Goal: Complete application form

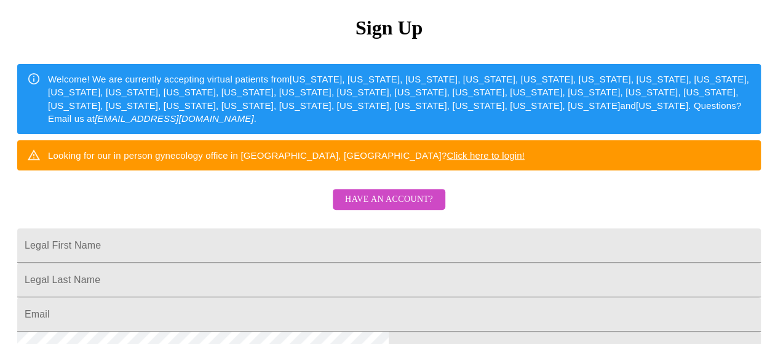
scroll to position [123, 0]
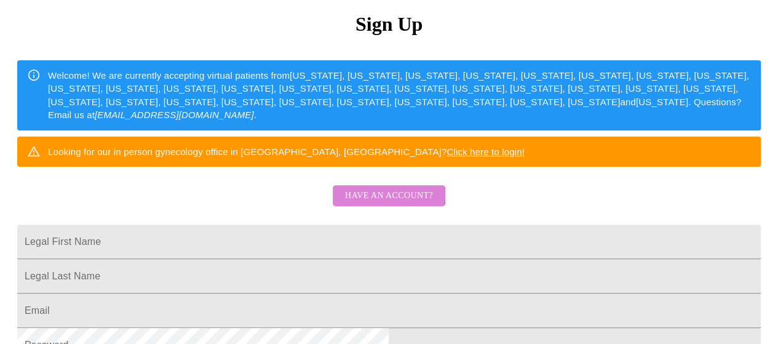
click at [365, 204] on span "Have an account?" at bounding box center [389, 195] width 88 height 15
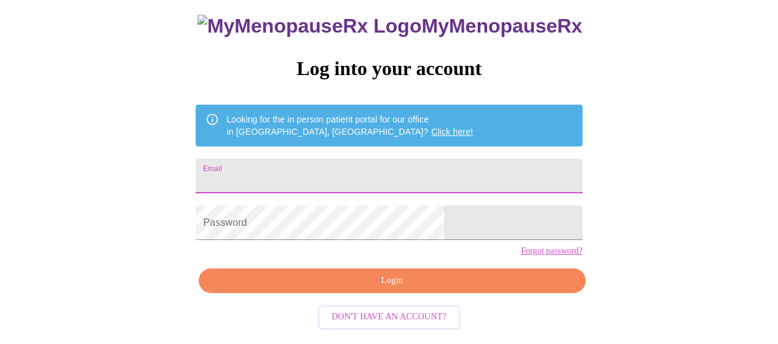
click at [282, 160] on input "Email" at bounding box center [389, 176] width 386 height 34
type input "[EMAIL_ADDRESS][DOMAIN_NAME]"
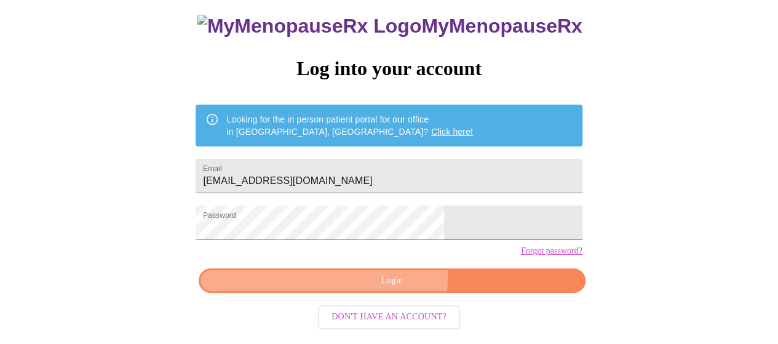
click at [362, 286] on span "Login" at bounding box center [392, 280] width 358 height 15
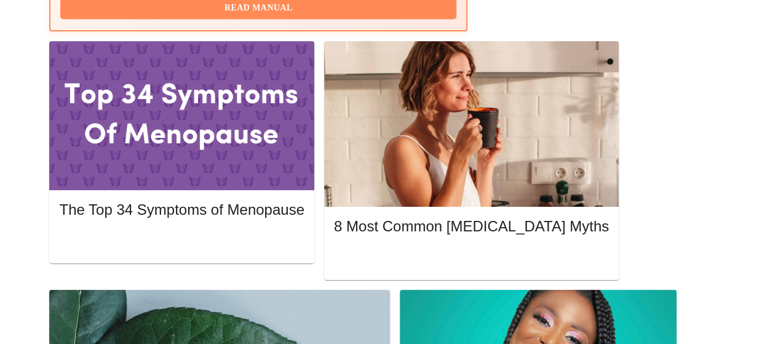
scroll to position [572, 0]
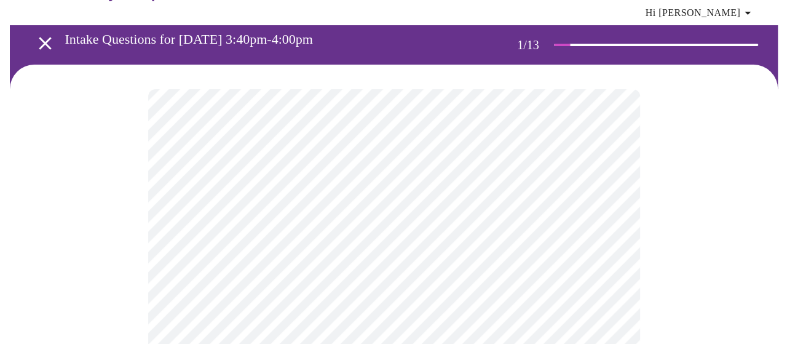
scroll to position [44, 0]
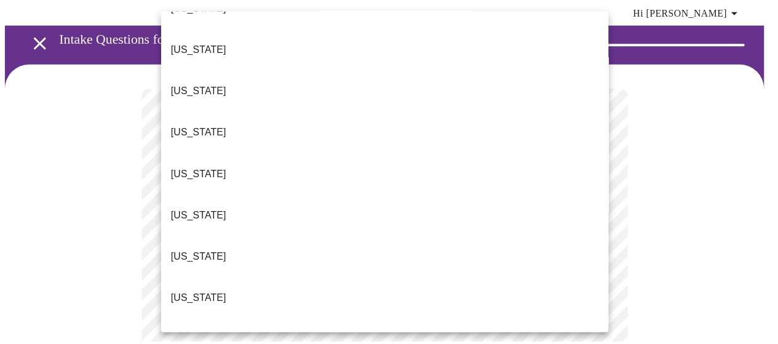
scroll to position [114, 0]
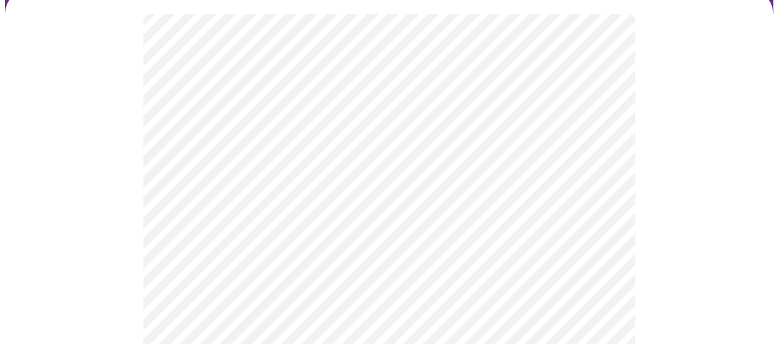
scroll to position [136, 0]
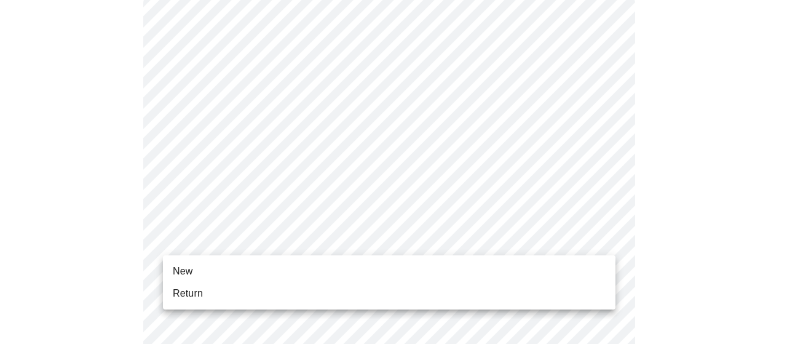
click at [497, 286] on li "Return" at bounding box center [389, 293] width 453 height 22
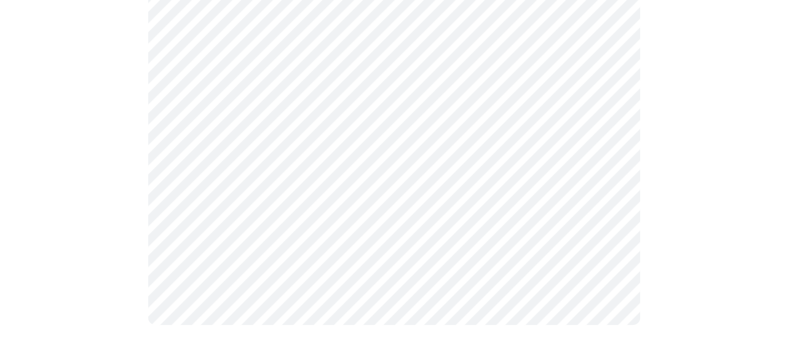
scroll to position [0, 0]
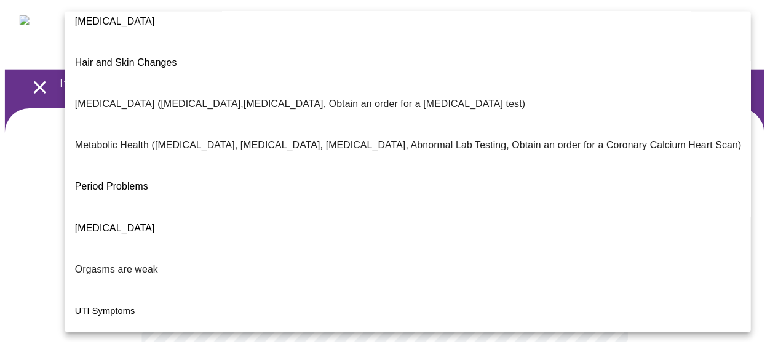
scroll to position [293, 0]
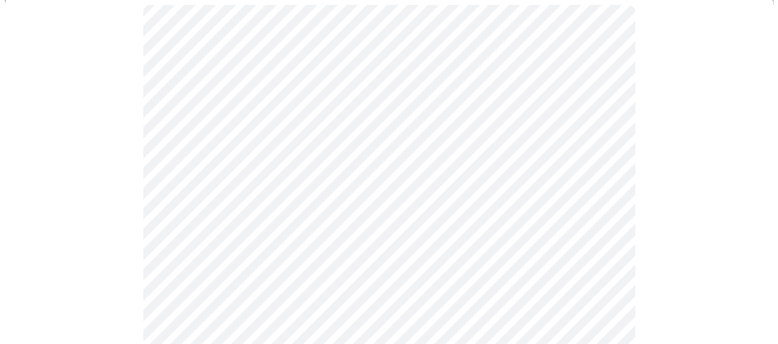
scroll to position [128, 0]
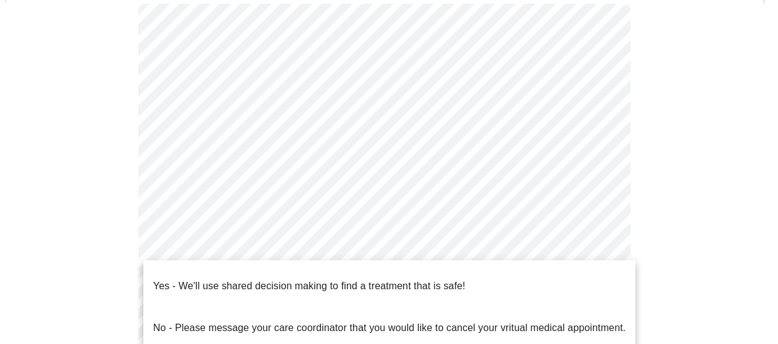
click at [279, 266] on body "MyMenopauseRx Appointments Messaging Labs Uploads Medications Community Refer a…" at bounding box center [389, 250] width 768 height 748
click at [262, 279] on p "Yes - We'll use shared decision making to find a treatment that is safe!" at bounding box center [309, 286] width 312 height 15
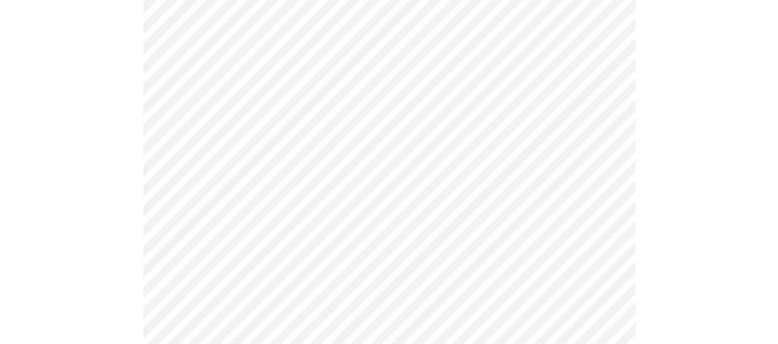
scroll to position [0, 0]
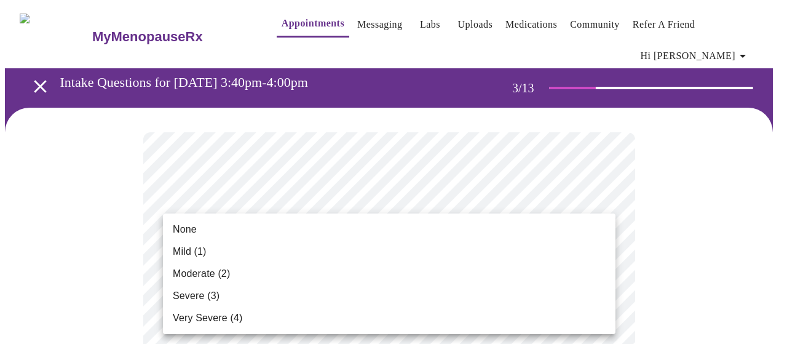
click at [449, 258] on li "Mild (1)" at bounding box center [389, 251] width 453 height 22
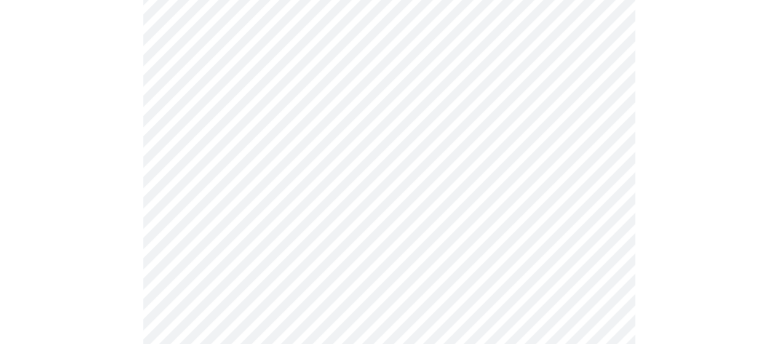
scroll to position [159, 0]
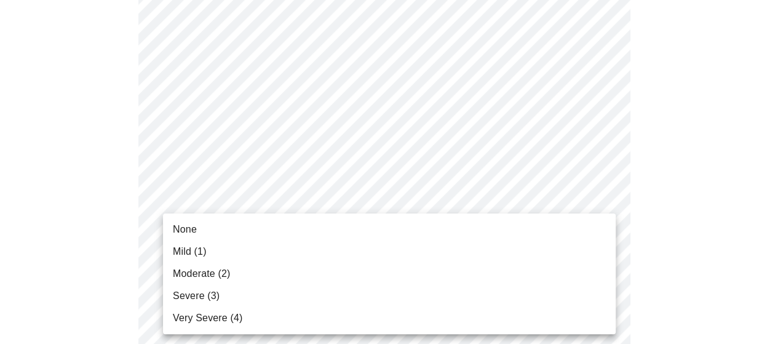
click at [394, 227] on li "None" at bounding box center [389, 229] width 453 height 22
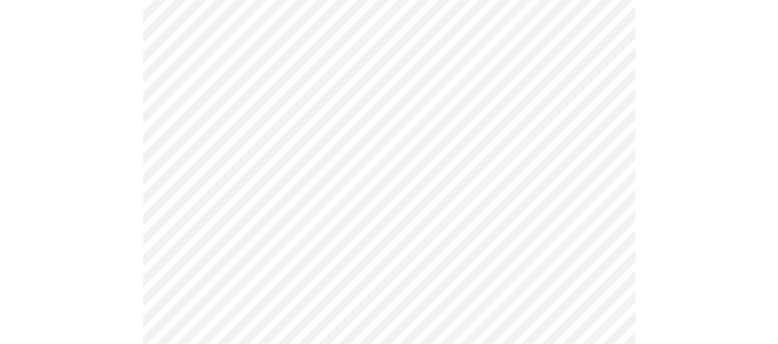
scroll to position [264, 0]
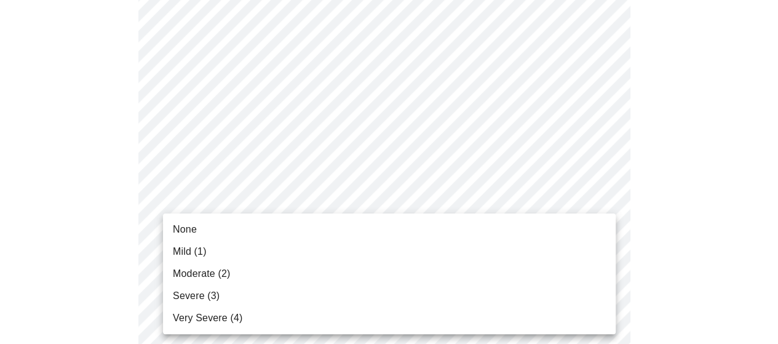
click at [333, 247] on li "Mild (1)" at bounding box center [389, 251] width 453 height 22
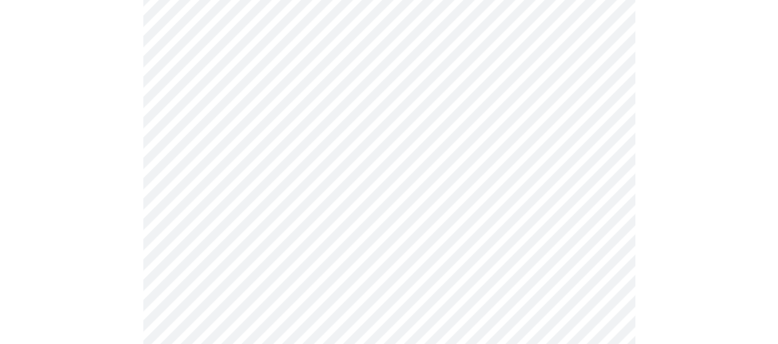
scroll to position [361, 0]
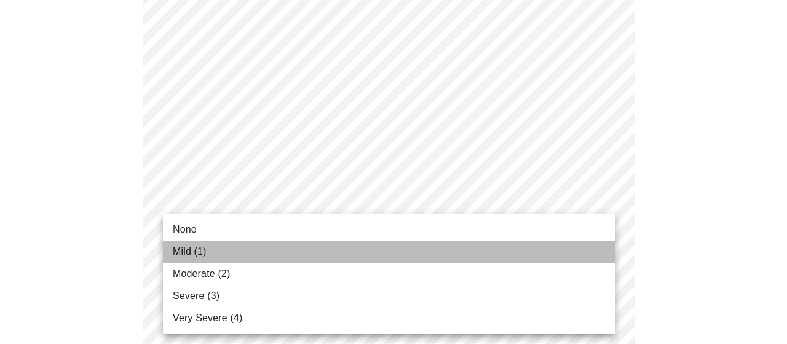
click at [288, 251] on li "Mild (1)" at bounding box center [389, 251] width 453 height 22
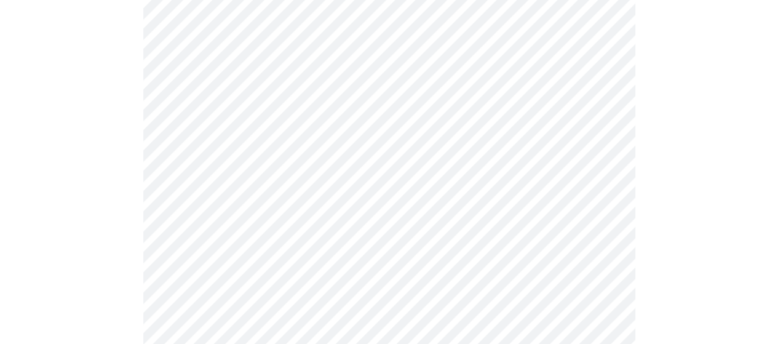
scroll to position [411, 0]
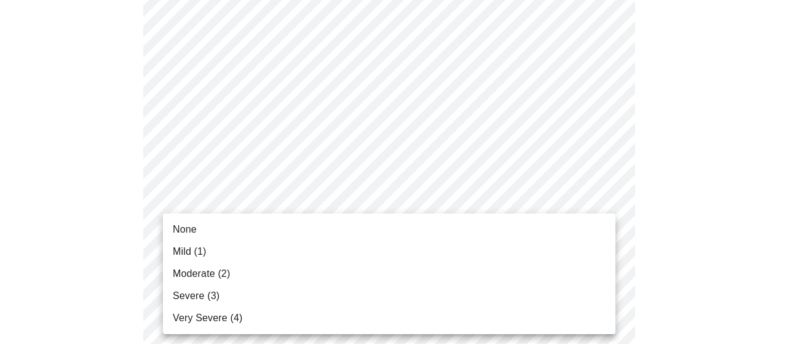
click at [272, 247] on li "Mild (1)" at bounding box center [389, 251] width 453 height 22
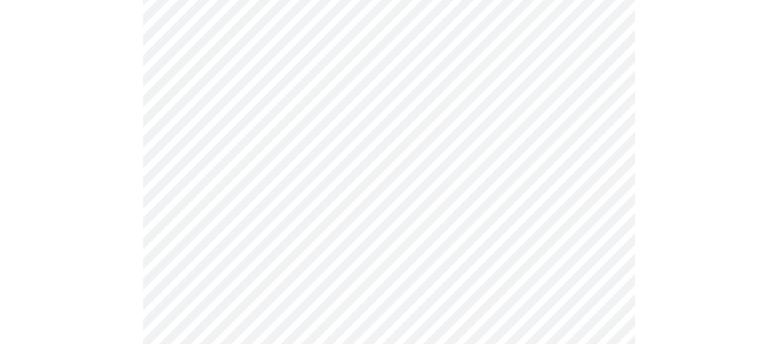
scroll to position [545, 0]
click at [275, 195] on body "MyMenopauseRx Appointments Messaging Labs Uploads Medications Community Refer a…" at bounding box center [393, 243] width 777 height 1567
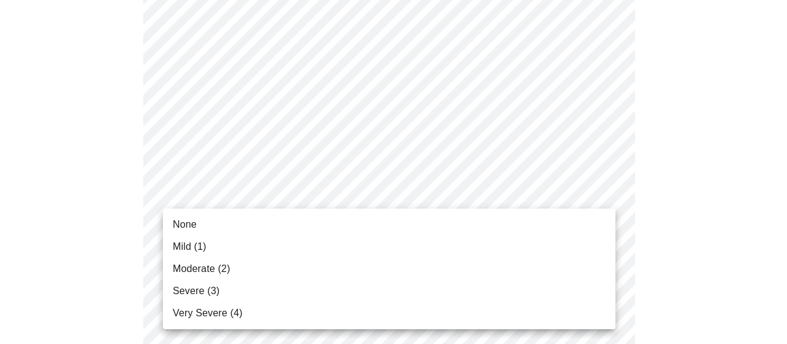
click at [239, 245] on li "Mild (1)" at bounding box center [389, 246] width 453 height 22
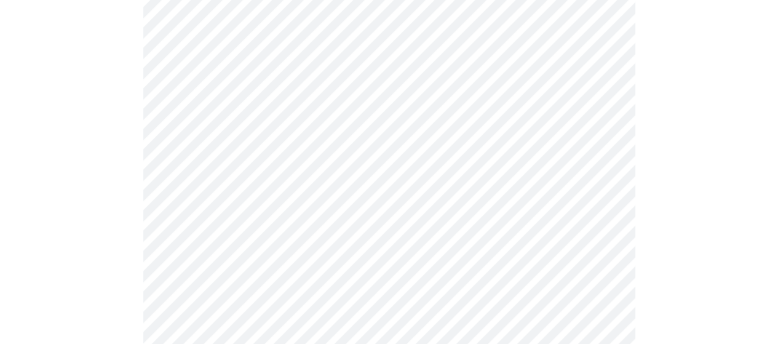
scroll to position [695, 0]
click at [234, 251] on body "MyMenopauseRx Appointments Messaging Labs Uploads Medications Community Refer a…" at bounding box center [393, 84] width 777 height 1549
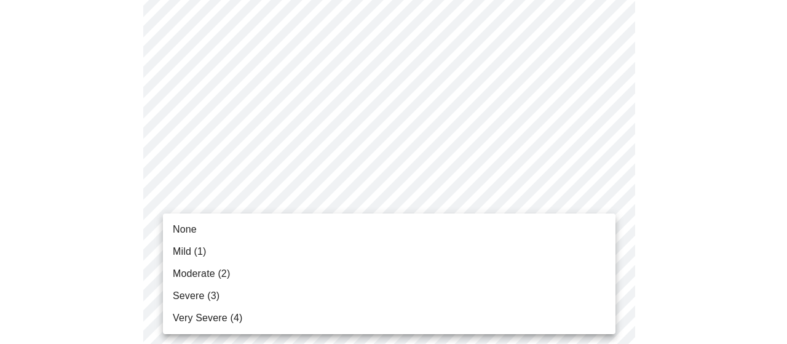
click at [219, 231] on li "None" at bounding box center [389, 229] width 453 height 22
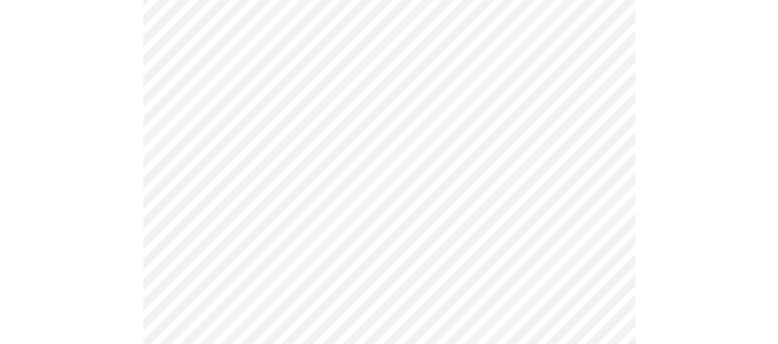
scroll to position [869, 0]
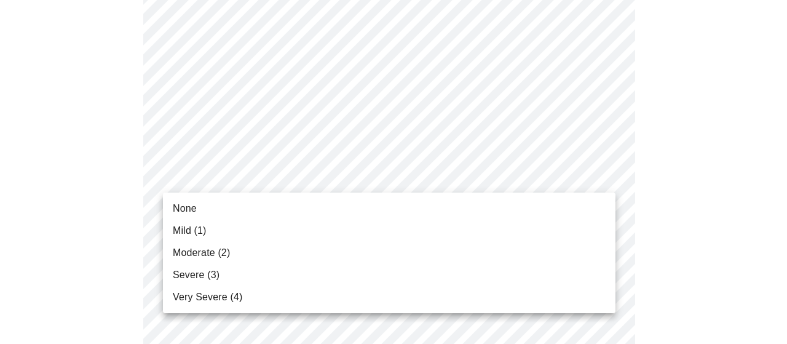
click at [208, 213] on li "None" at bounding box center [389, 208] width 453 height 22
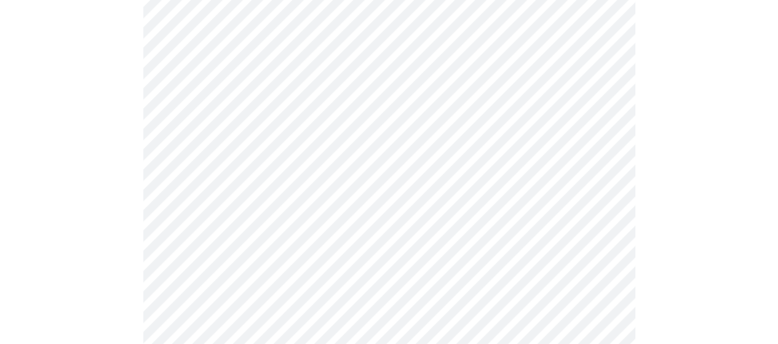
scroll to position [979, 0]
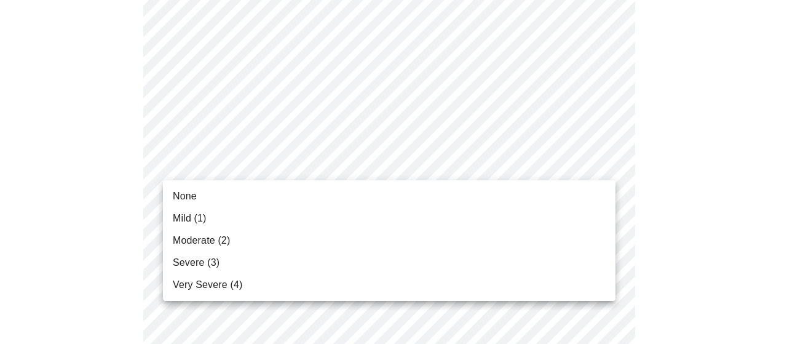
click at [200, 199] on li "None" at bounding box center [389, 196] width 453 height 22
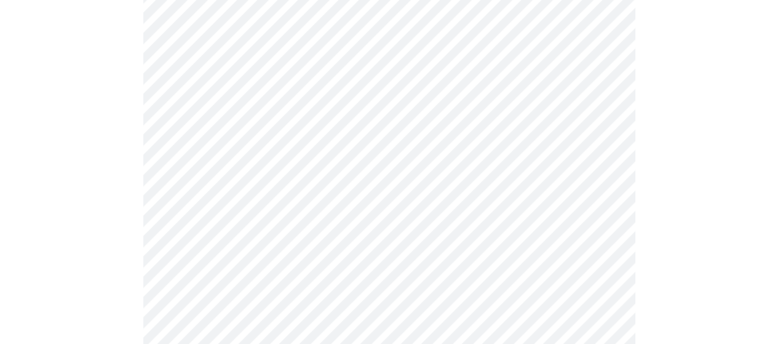
scroll to position [1024, 0]
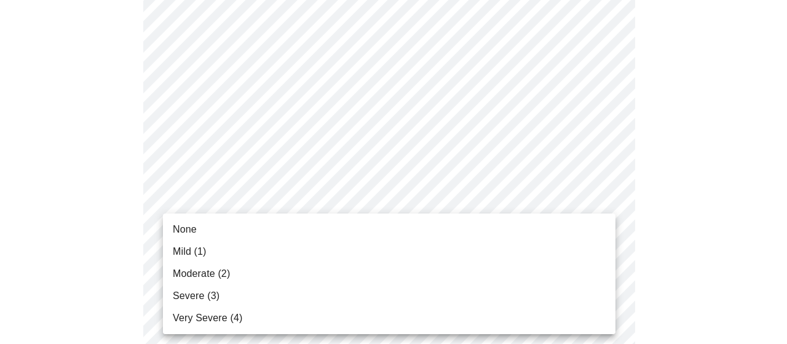
click at [199, 234] on li "None" at bounding box center [389, 229] width 453 height 22
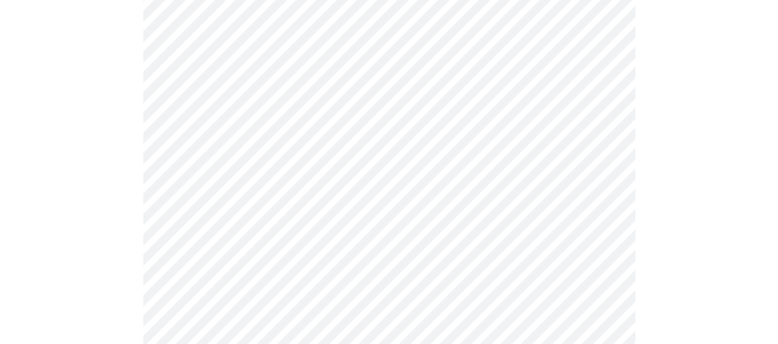
scroll to position [872, 0]
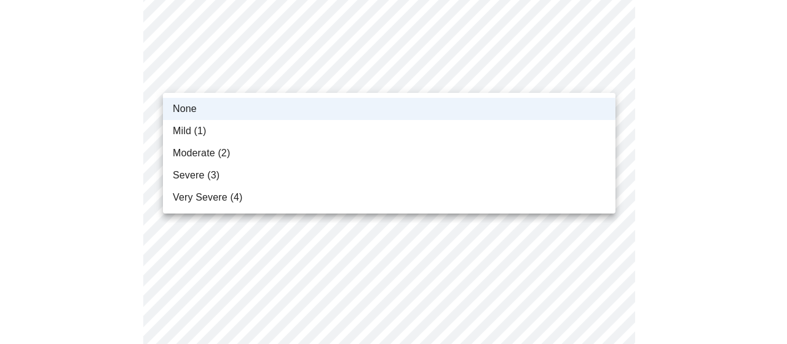
click at [247, 132] on li "Mild (1)" at bounding box center [389, 131] width 453 height 22
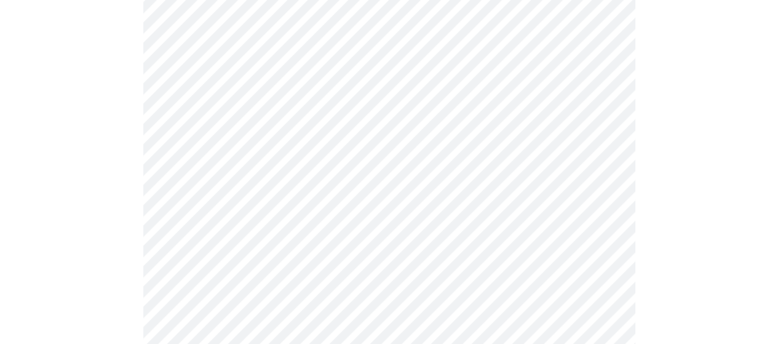
scroll to position [616, 0]
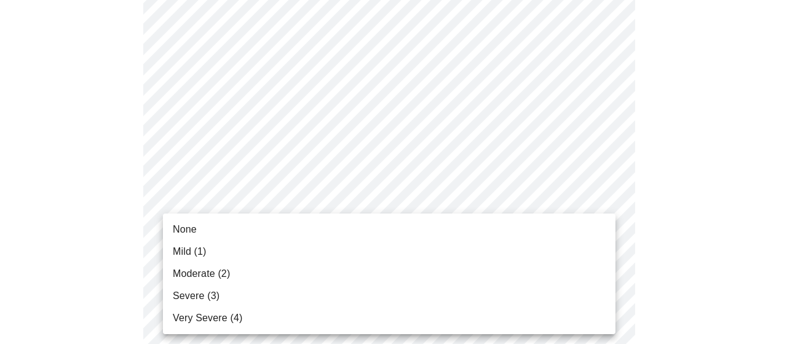
click at [258, 216] on body "MyMenopauseRx Appointments Messaging Labs Uploads Medications Community Refer a…" at bounding box center [393, 129] width 777 height 1480
click at [241, 251] on li "Mild (1)" at bounding box center [389, 251] width 453 height 22
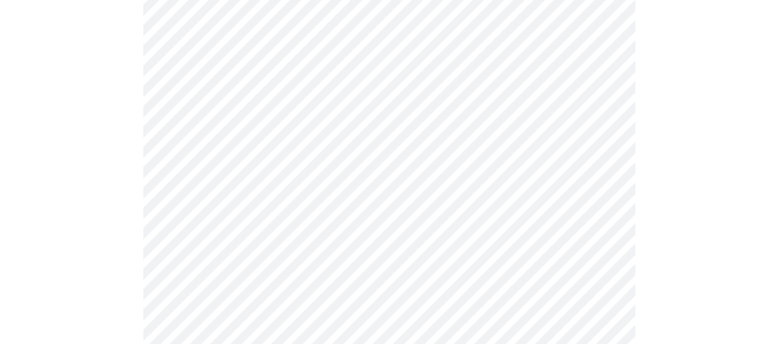
scroll to position [474, 0]
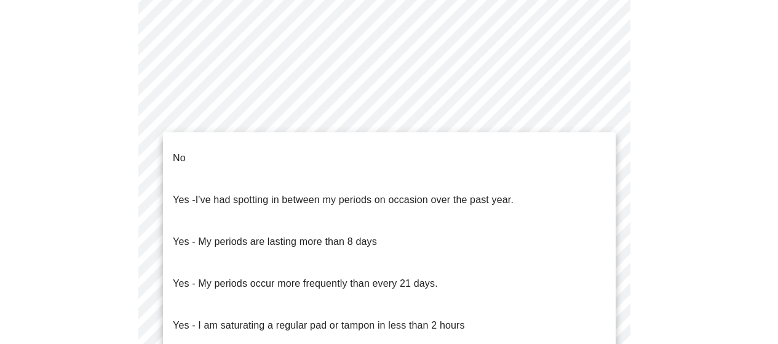
click at [296, 244] on body "MyMenopauseRx Appointments Messaging Labs Uploads Medications Community Refer a…" at bounding box center [389, 121] width 768 height 1180
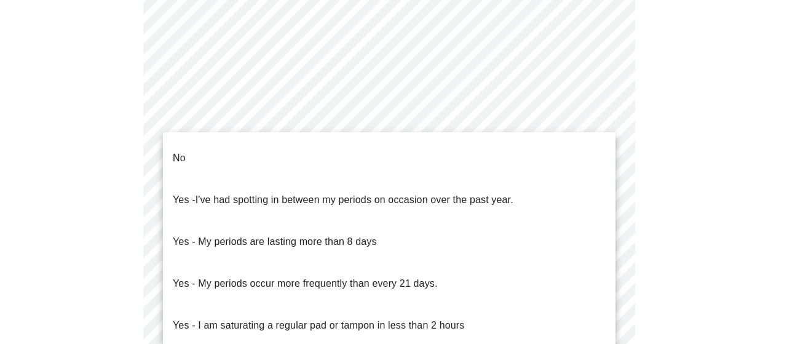
click at [263, 153] on li "No" at bounding box center [389, 158] width 453 height 42
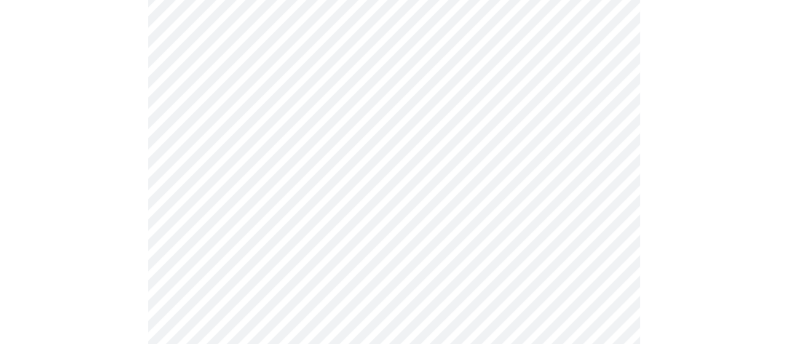
scroll to position [563, 0]
click at [271, 245] on body "MyMenopauseRx Appointments Messaging Labs Uploads Medications Community Refer a…" at bounding box center [389, 28] width 768 height 1172
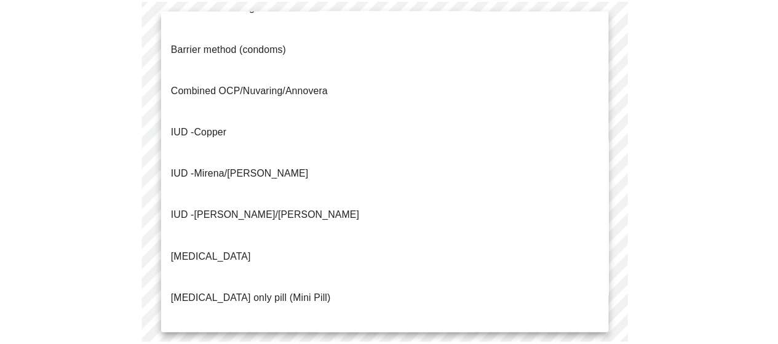
scroll to position [37, 0]
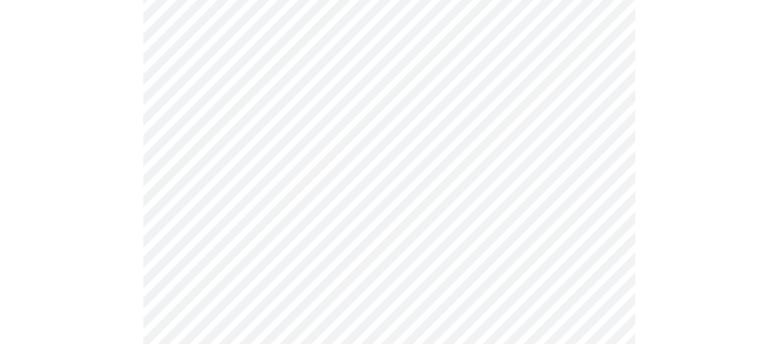
scroll to position [668, 0]
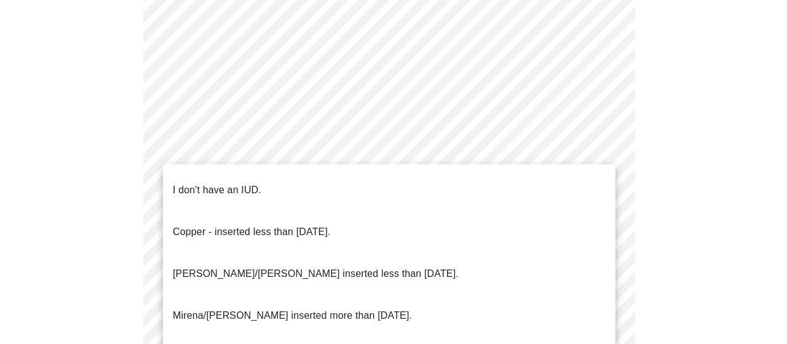
click at [232, 187] on p "I don't have an IUD." at bounding box center [217, 190] width 89 height 15
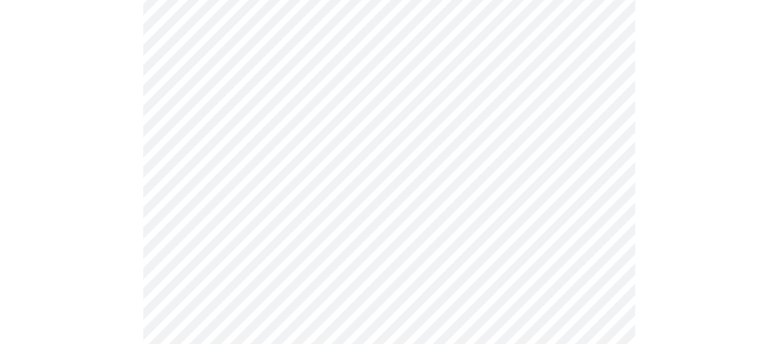
scroll to position [721, 0]
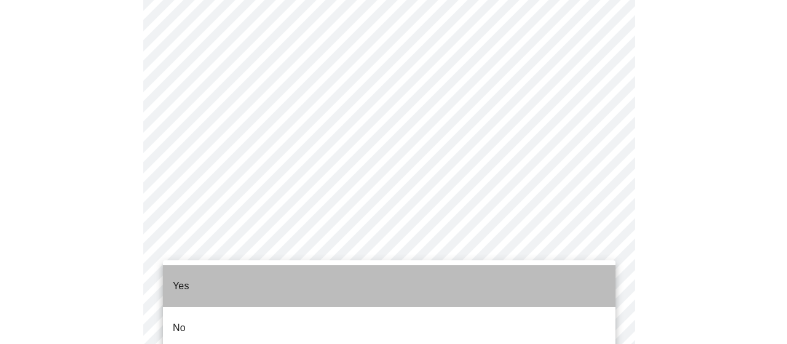
click at [232, 281] on li "Yes" at bounding box center [389, 286] width 453 height 42
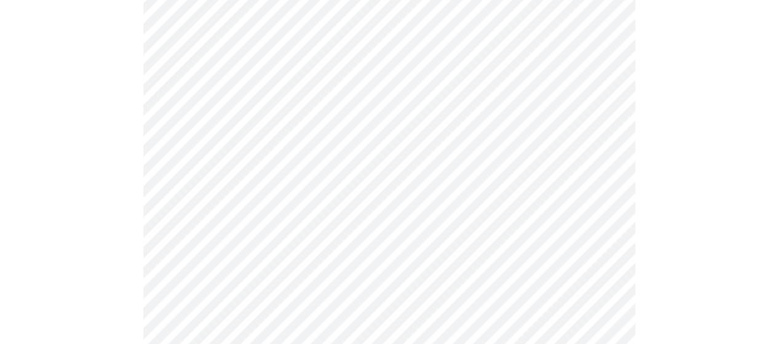
scroll to position [207, 0]
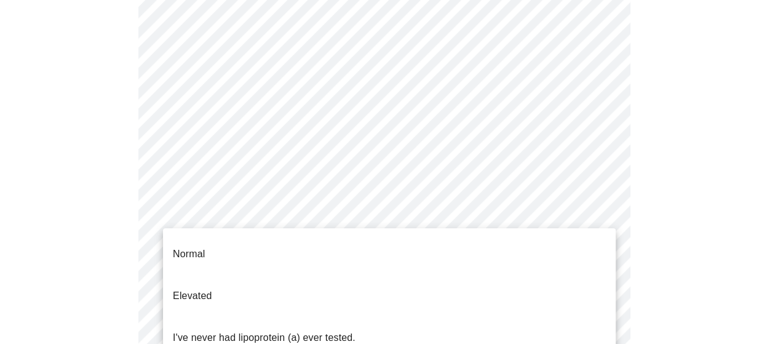
click at [567, 246] on body "MyMenopauseRx Appointments Messaging Labs Uploads Medications Community Refer a…" at bounding box center [389, 261] width 768 height 926
click at [760, 201] on div at bounding box center [393, 172] width 787 height 344
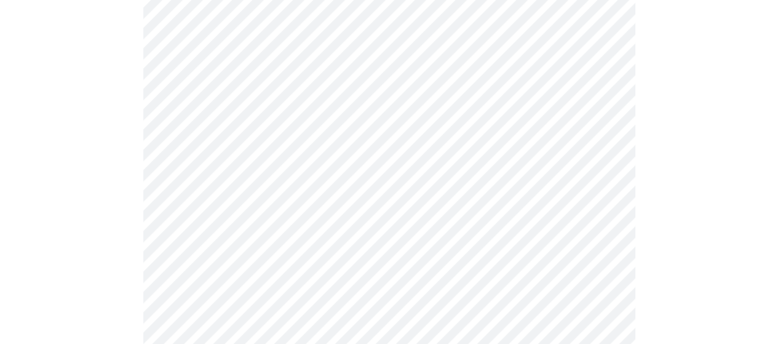
scroll to position [231, 0]
click at [590, 215] on body "MyMenopauseRx Appointments Messaging Labs Uploads Medications Community Refer a…" at bounding box center [393, 237] width 777 height 926
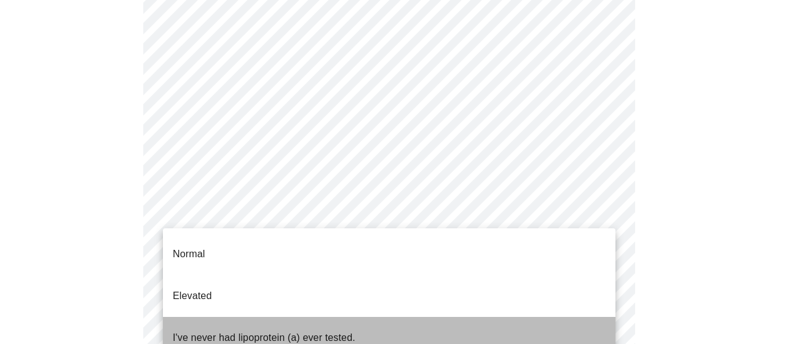
click at [417, 317] on li "I've never had lipoprotein (a) ever tested." at bounding box center [389, 338] width 453 height 42
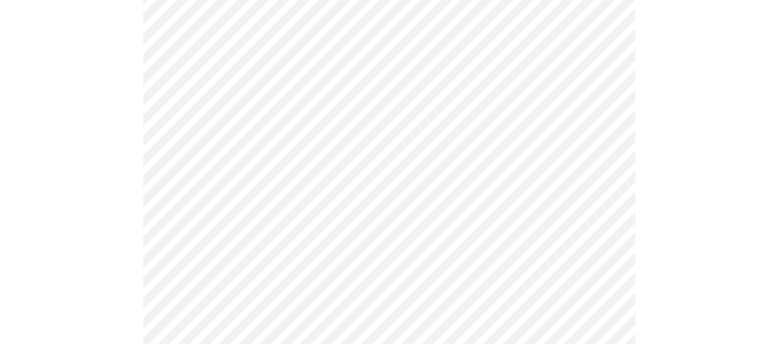
scroll to position [3283, 0]
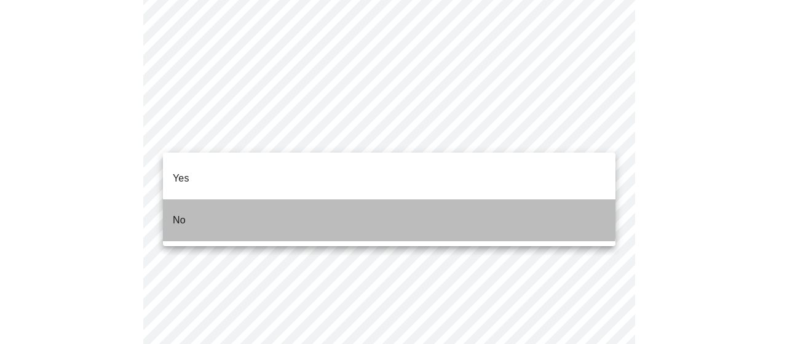
click at [288, 199] on li "No" at bounding box center [389, 220] width 453 height 42
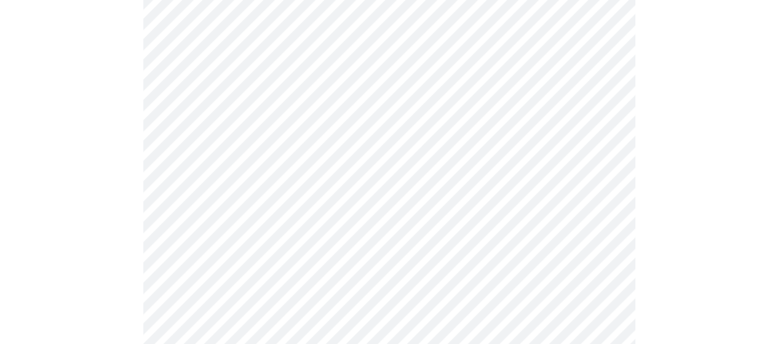
scroll to position [0, 0]
